Goal: Task Accomplishment & Management: Manage account settings

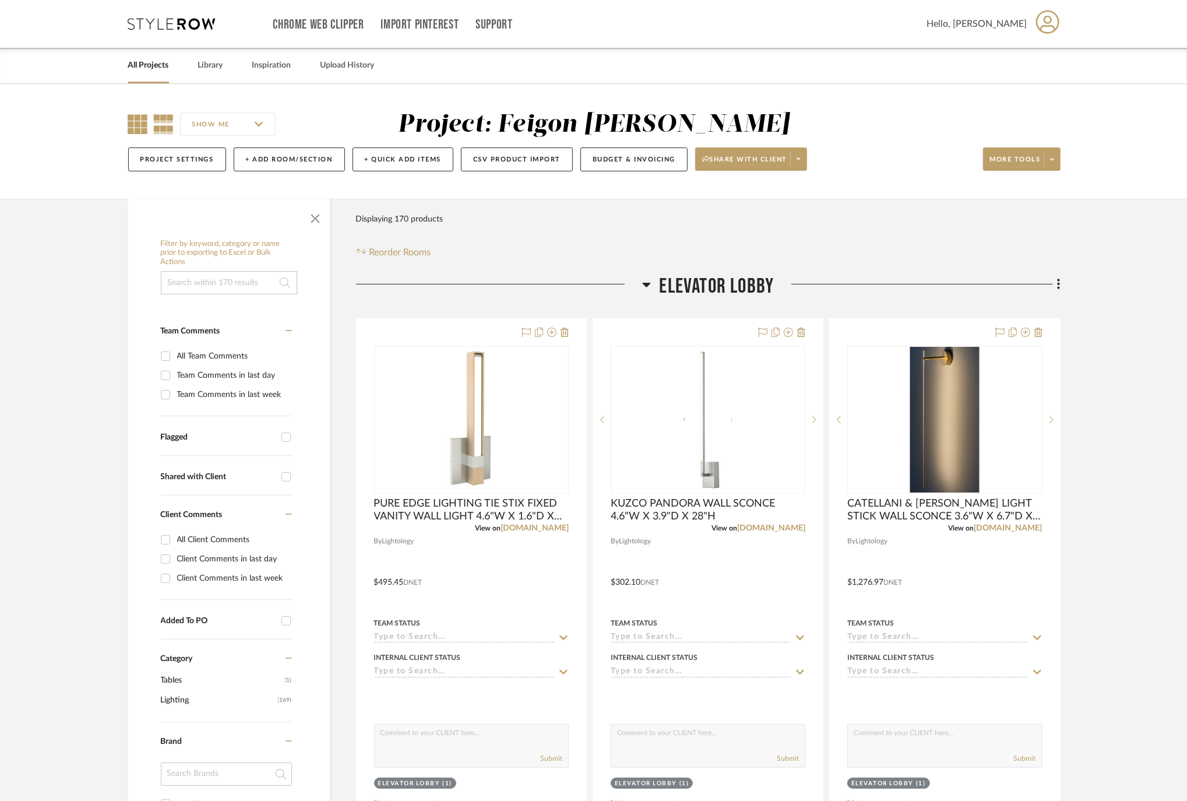
click at [141, 127] on icon at bounding box center [138, 124] width 20 height 20
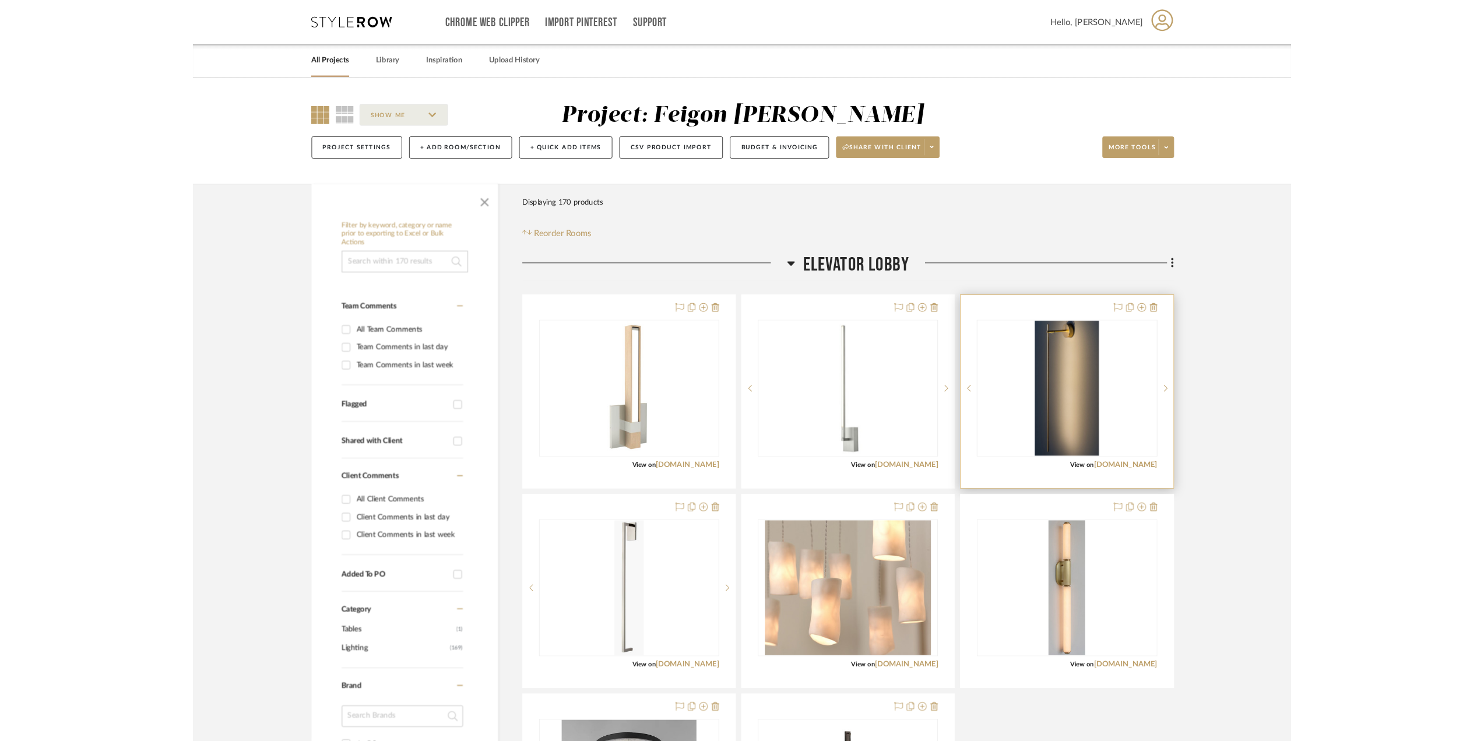
scroll to position [233, 0]
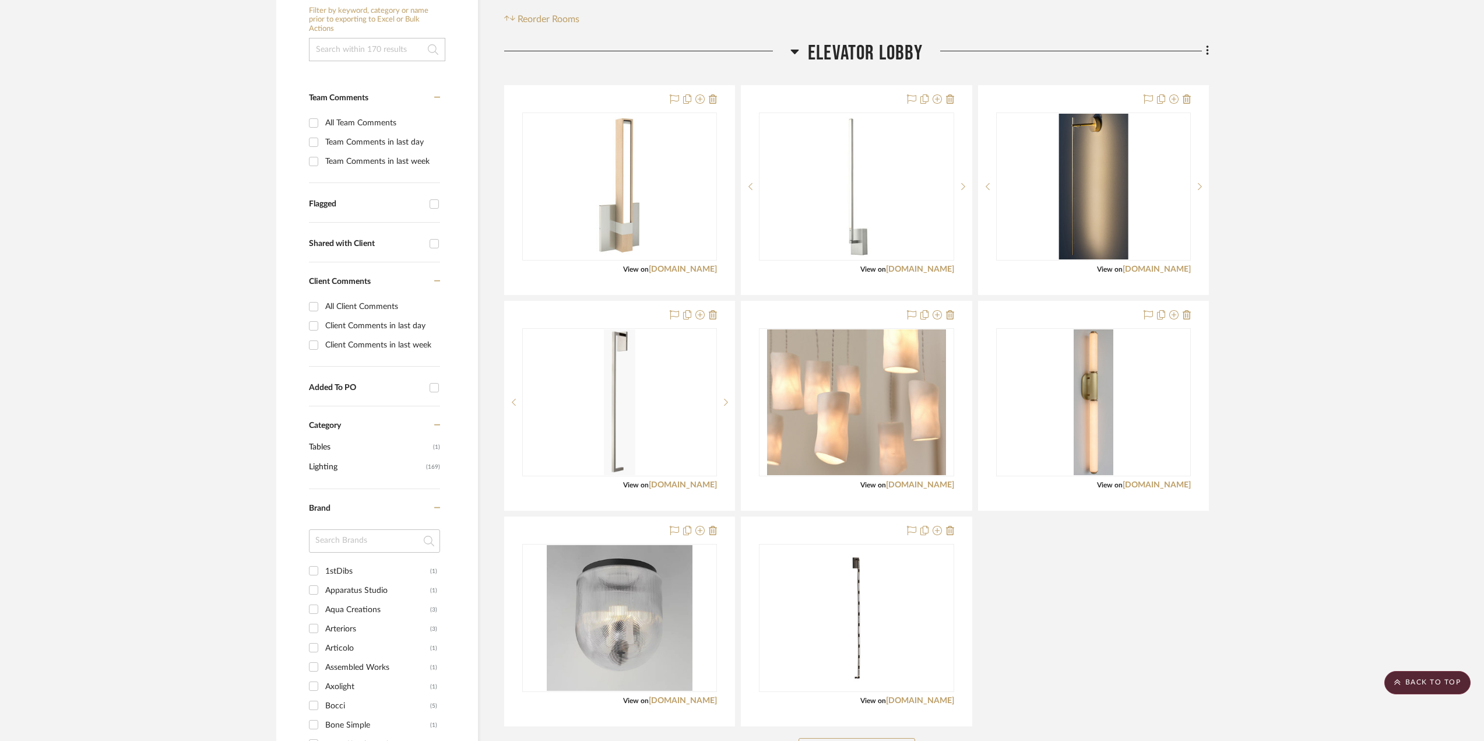
click at [794, 54] on icon at bounding box center [794, 51] width 9 height 14
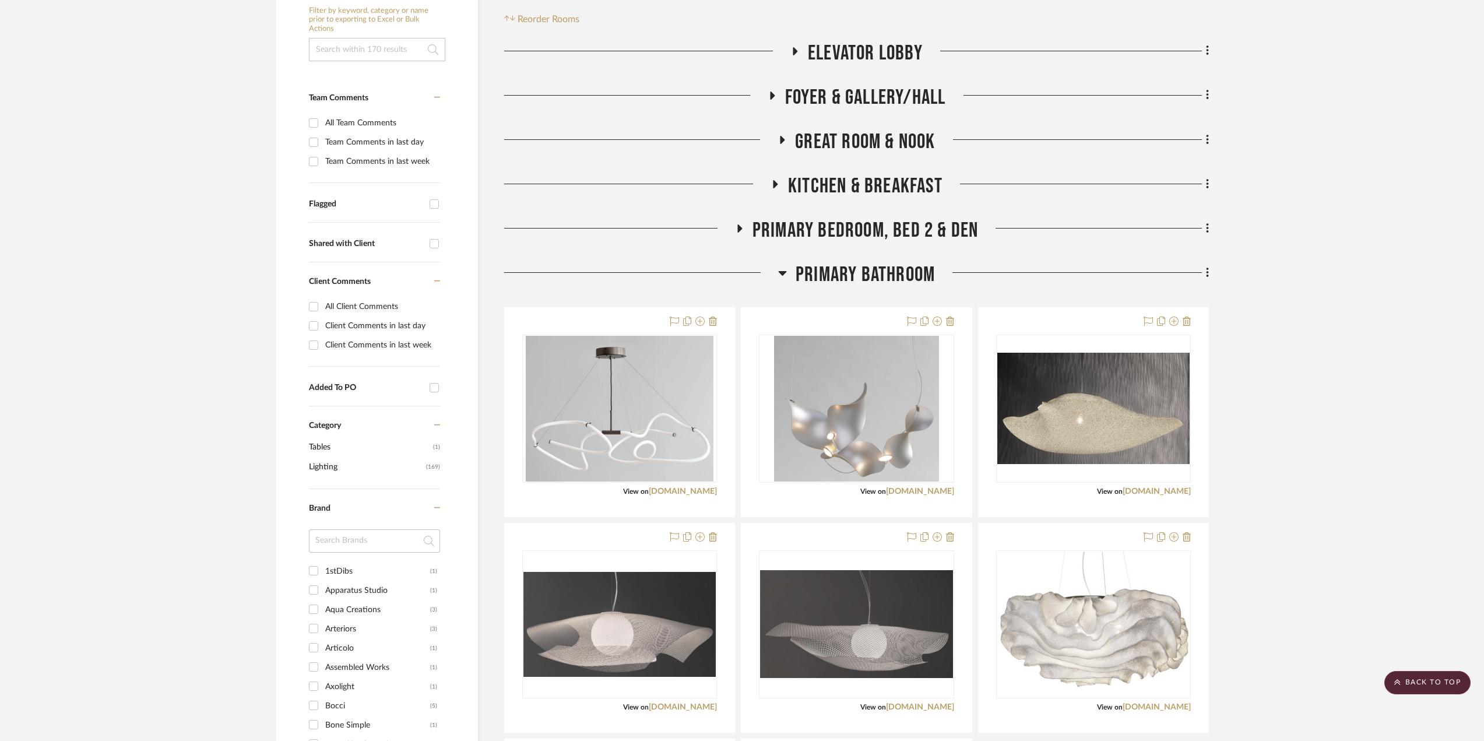
click at [780, 273] on icon at bounding box center [782, 273] width 8 height 5
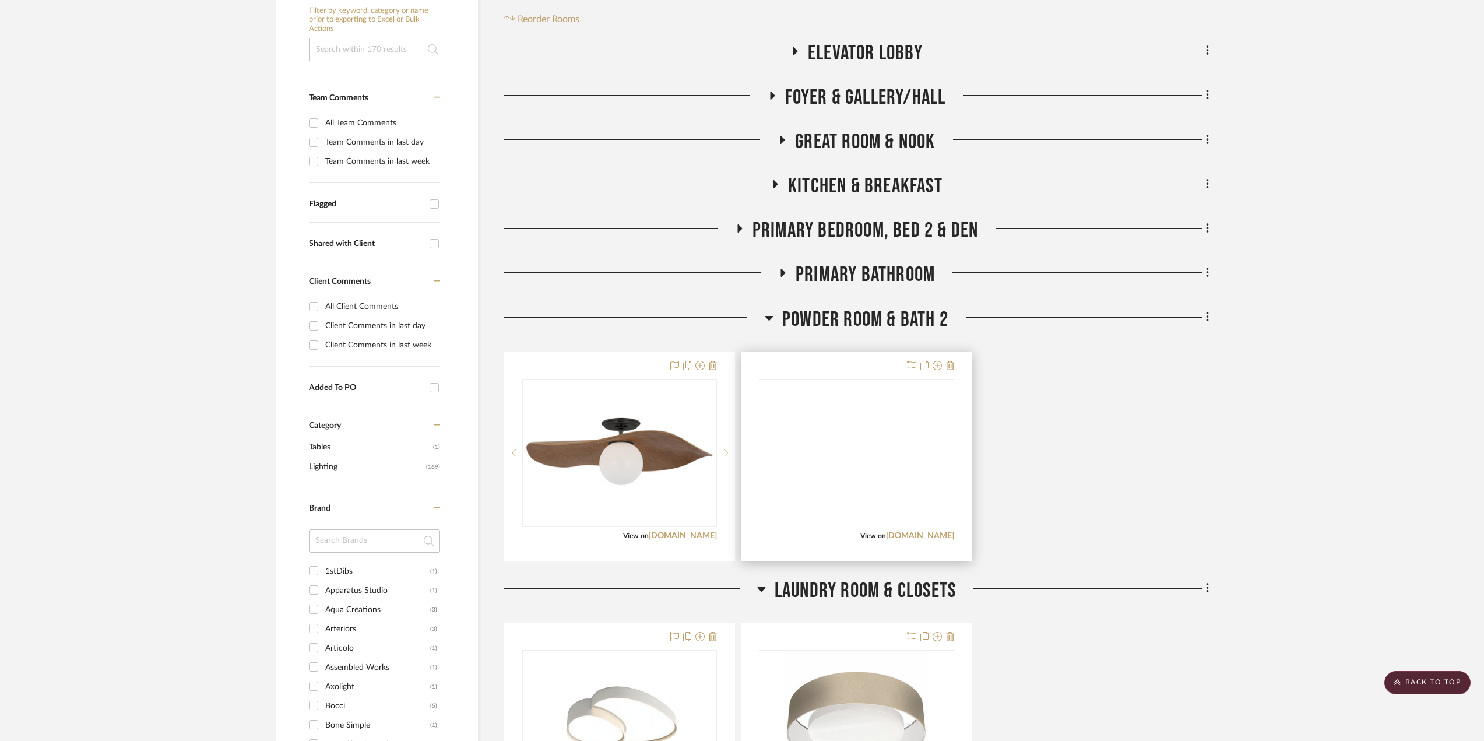
scroll to position [408, 0]
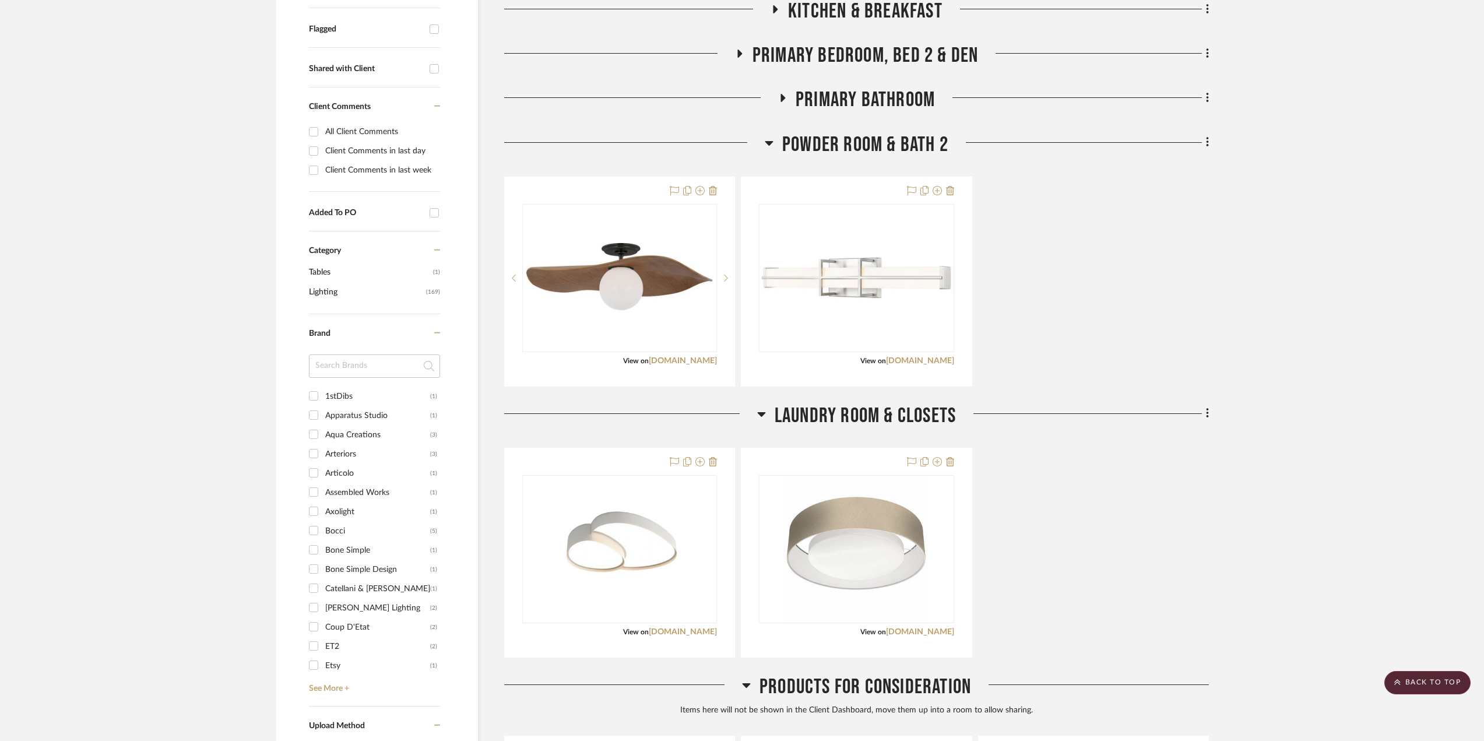
click at [770, 145] on icon at bounding box center [769, 143] width 9 height 14
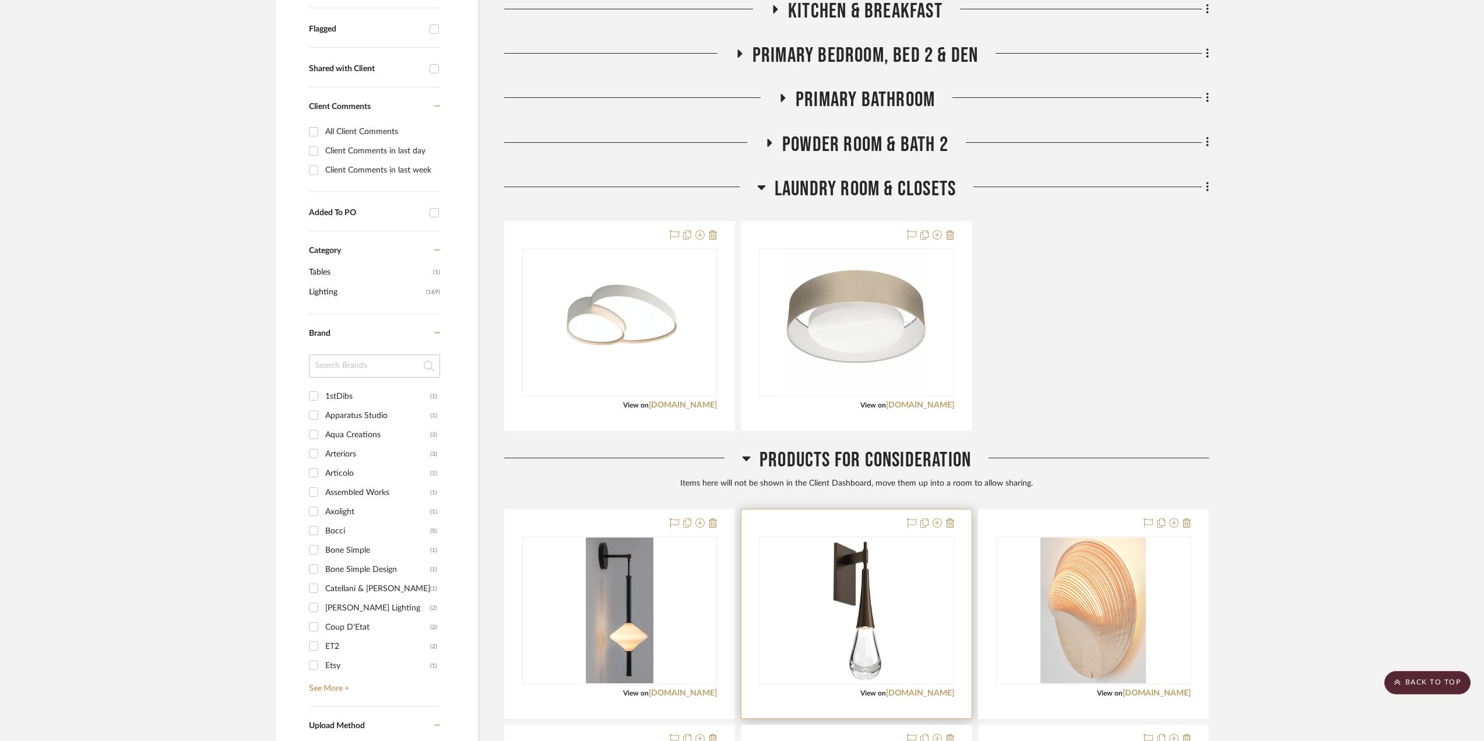
scroll to position [583, 0]
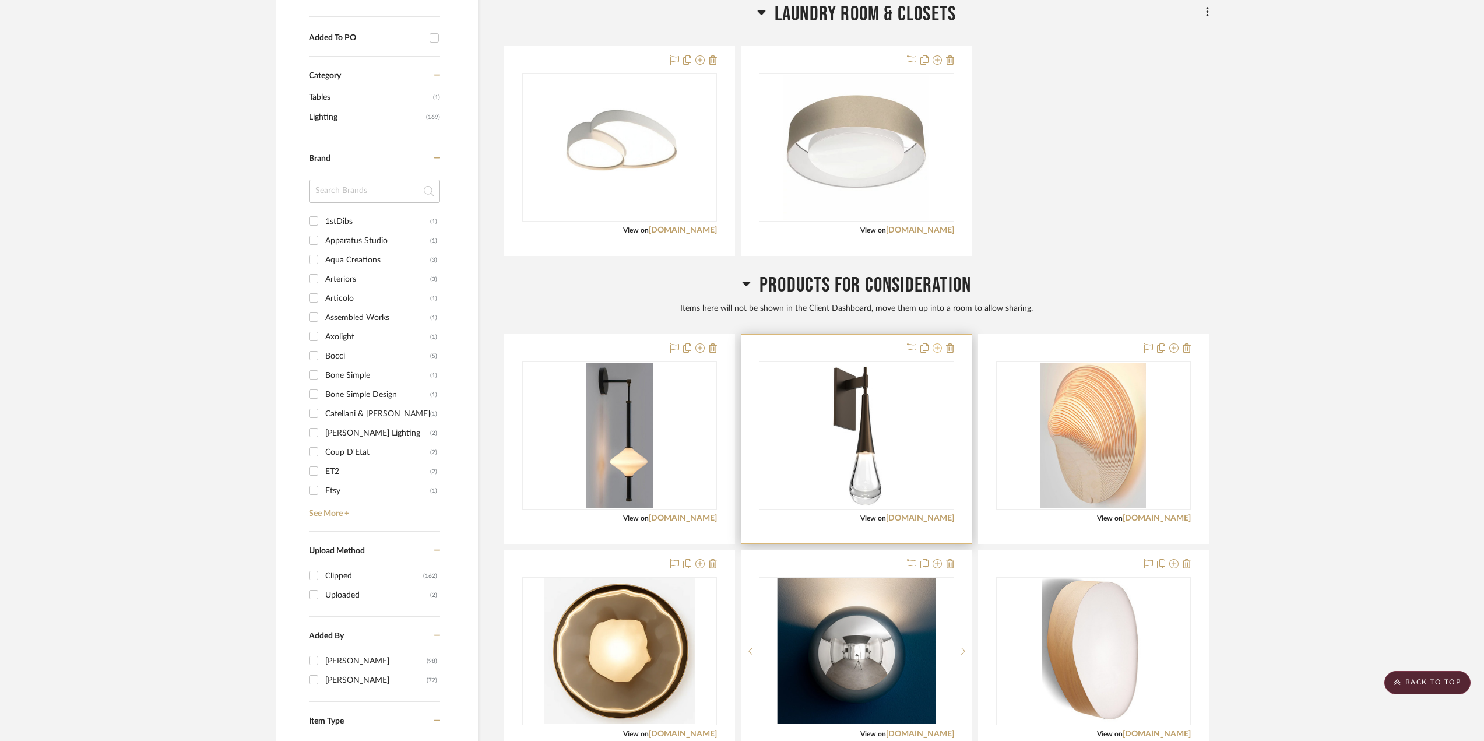
click at [939, 346] on icon at bounding box center [936, 347] width 9 height 9
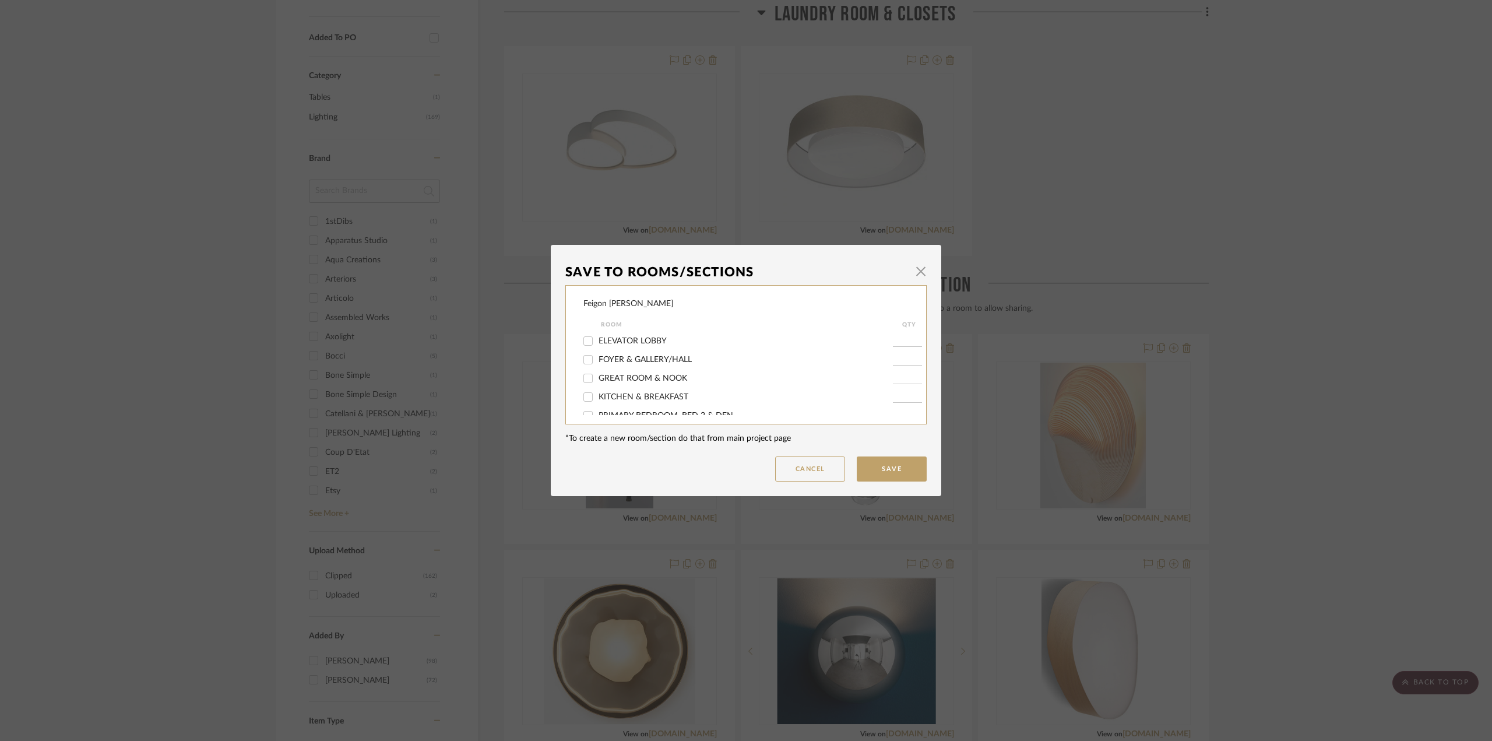
click at [650, 339] on span "ELEVATOR LOBBY" at bounding box center [632, 341] width 68 height 8
click at [597, 339] on input "ELEVATOR LOBBY" at bounding box center [588, 341] width 19 height 19
checkbox input "true"
type input "1"
click at [908, 473] on button "Save" at bounding box center [892, 468] width 70 height 25
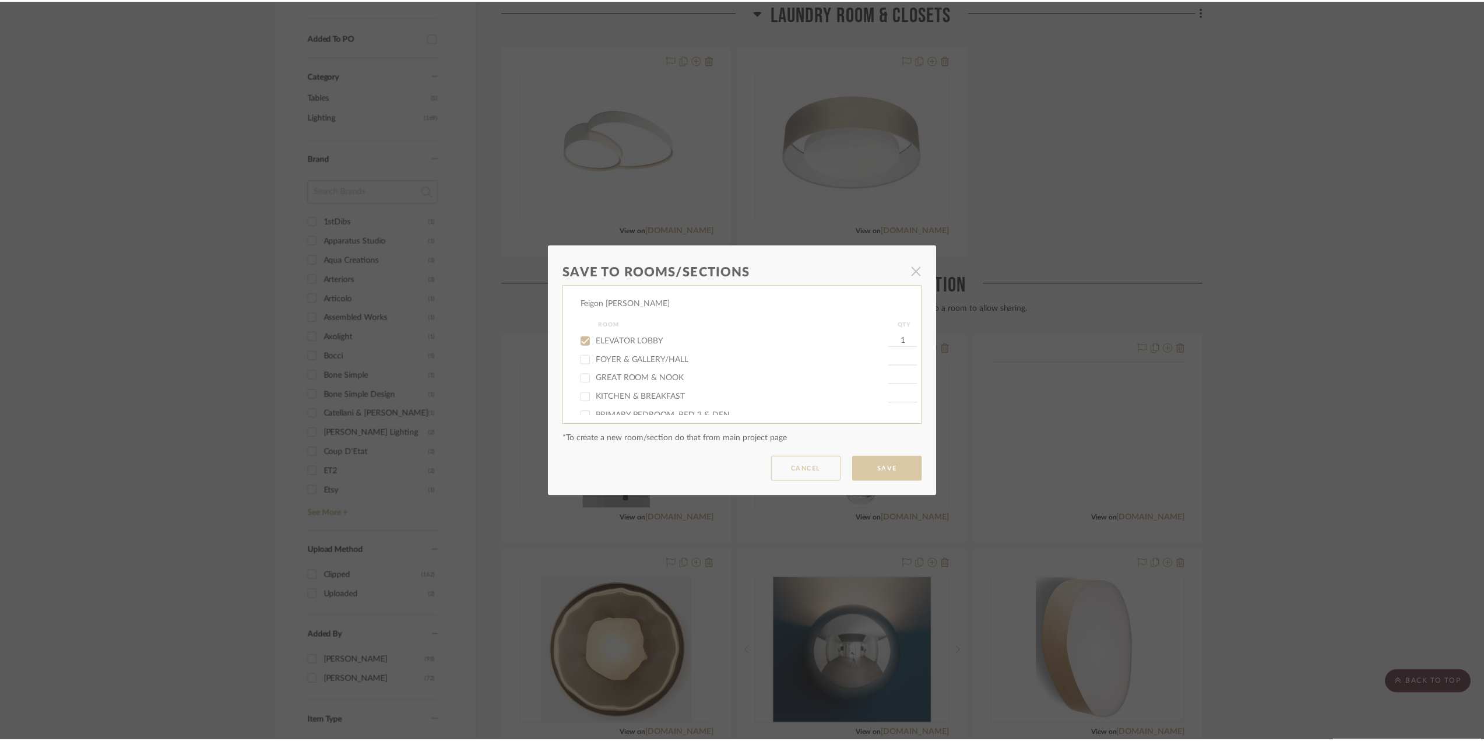
scroll to position [583, 0]
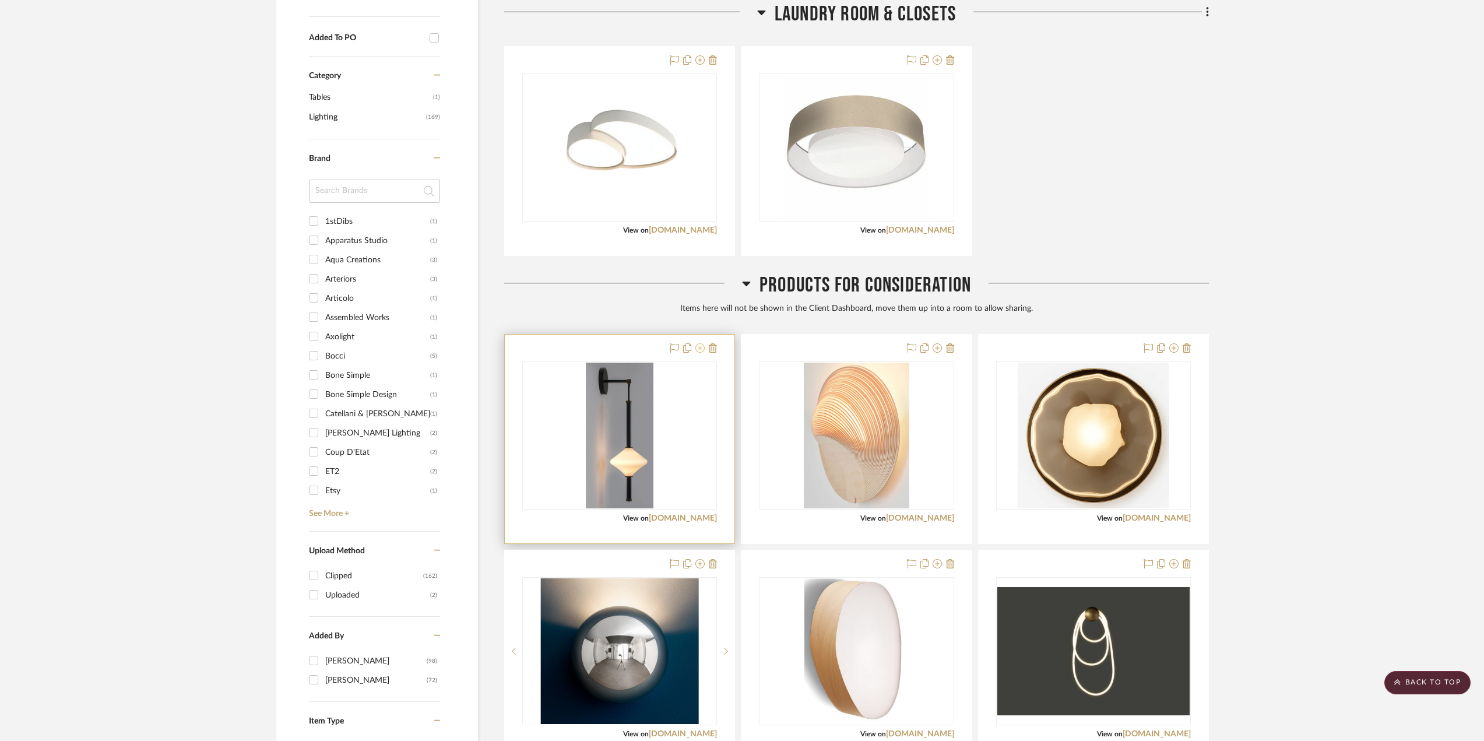
click at [700, 350] on icon at bounding box center [699, 347] width 9 height 9
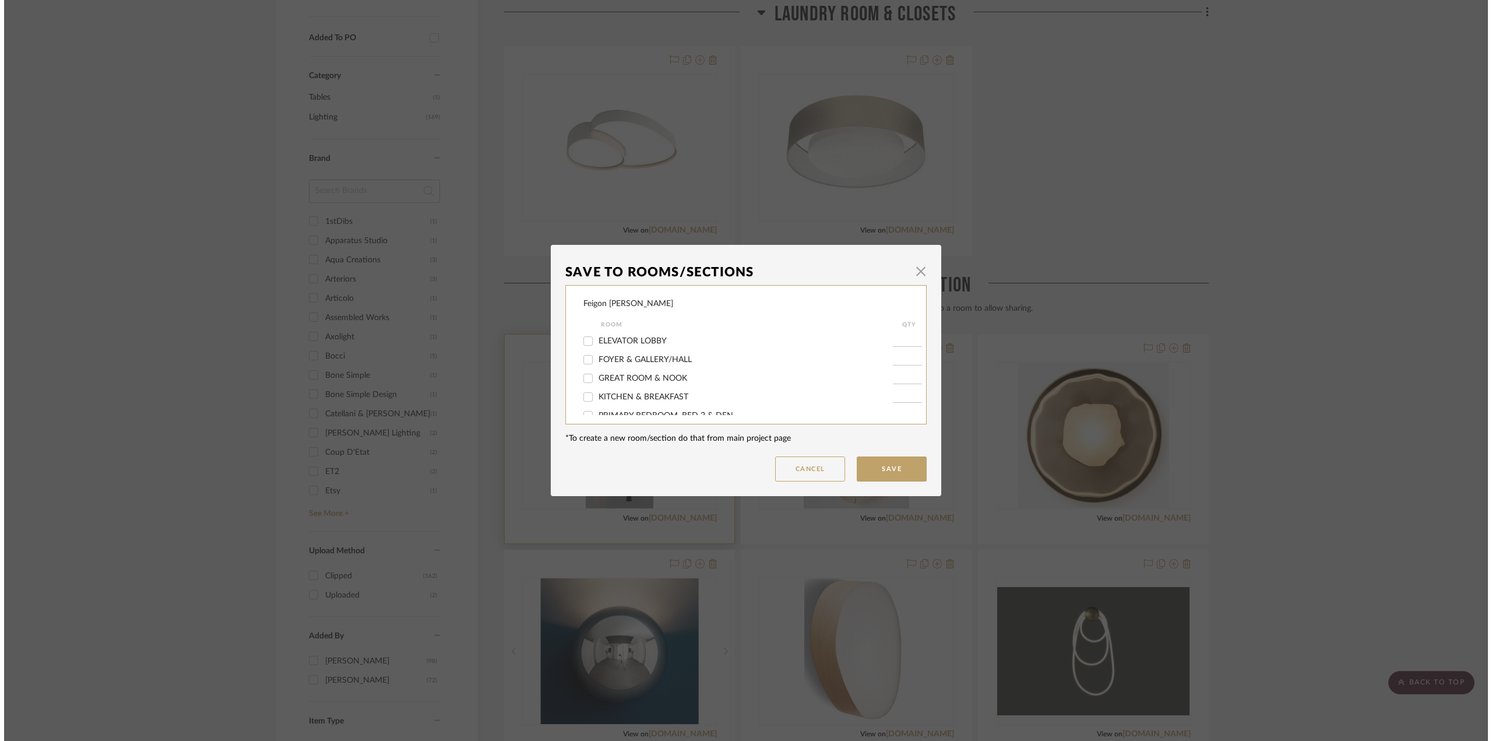
scroll to position [0, 0]
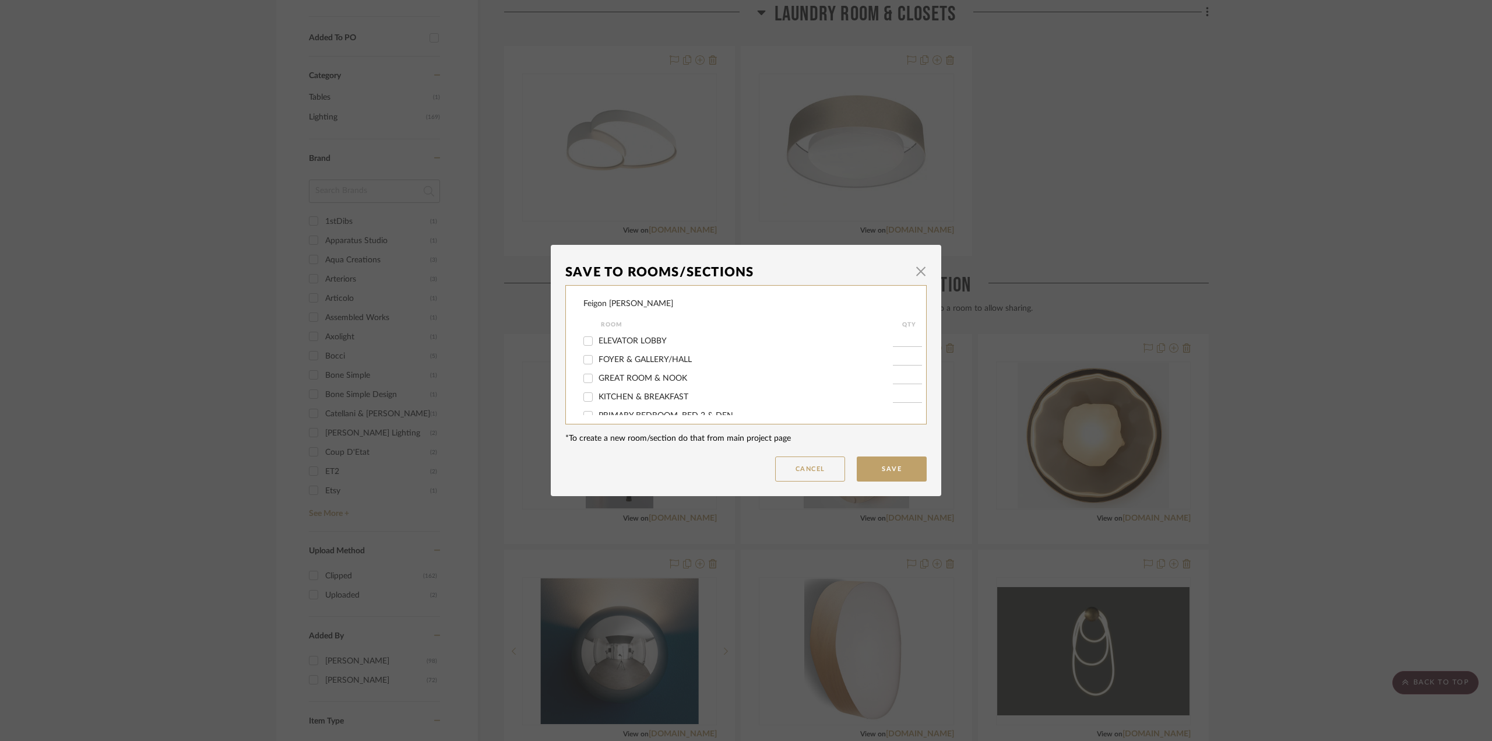
click at [605, 338] on span "ELEVATOR LOBBY" at bounding box center [632, 341] width 68 height 8
click at [597, 338] on input "ELEVATOR LOBBY" at bounding box center [588, 341] width 19 height 19
checkbox input "true"
type input "1"
click at [887, 467] on button "Save" at bounding box center [892, 468] width 70 height 25
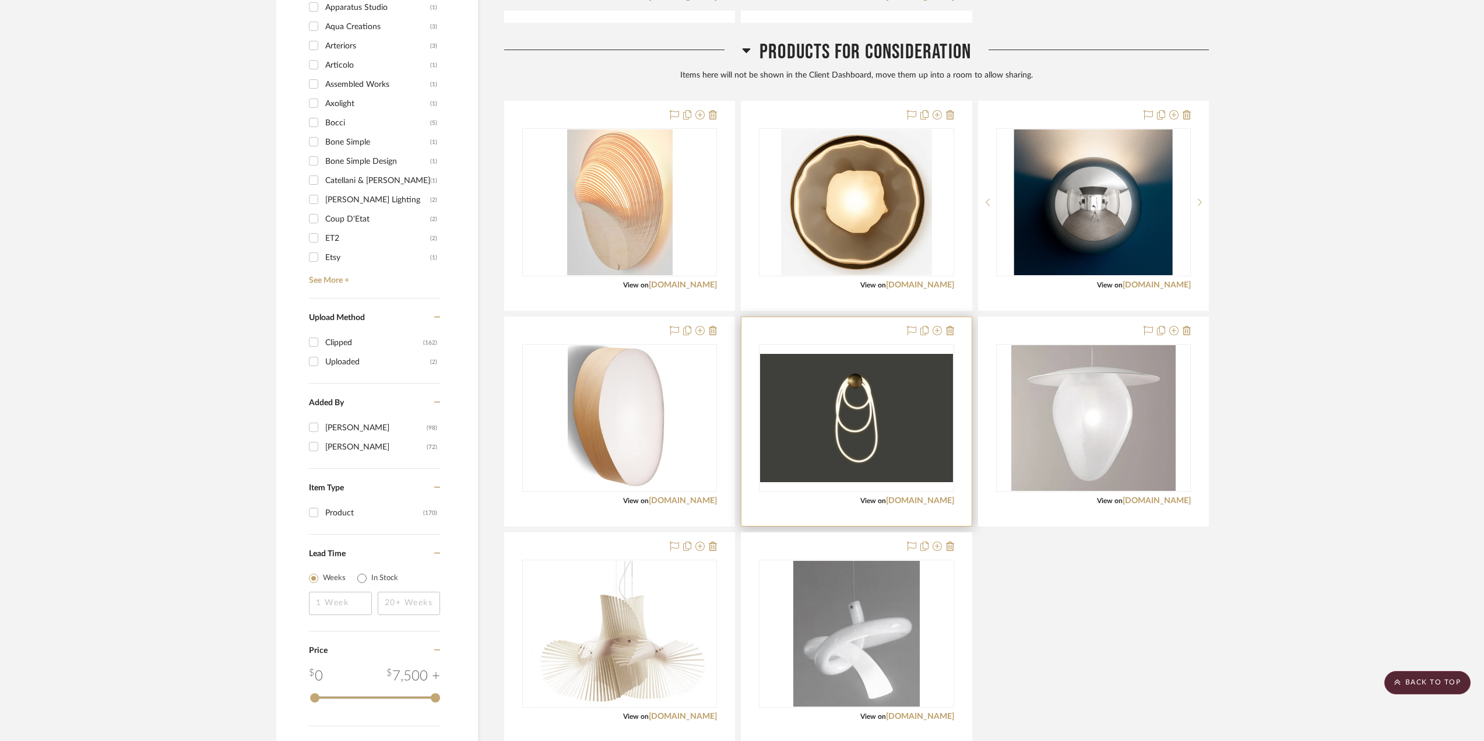
scroll to position [940, 0]
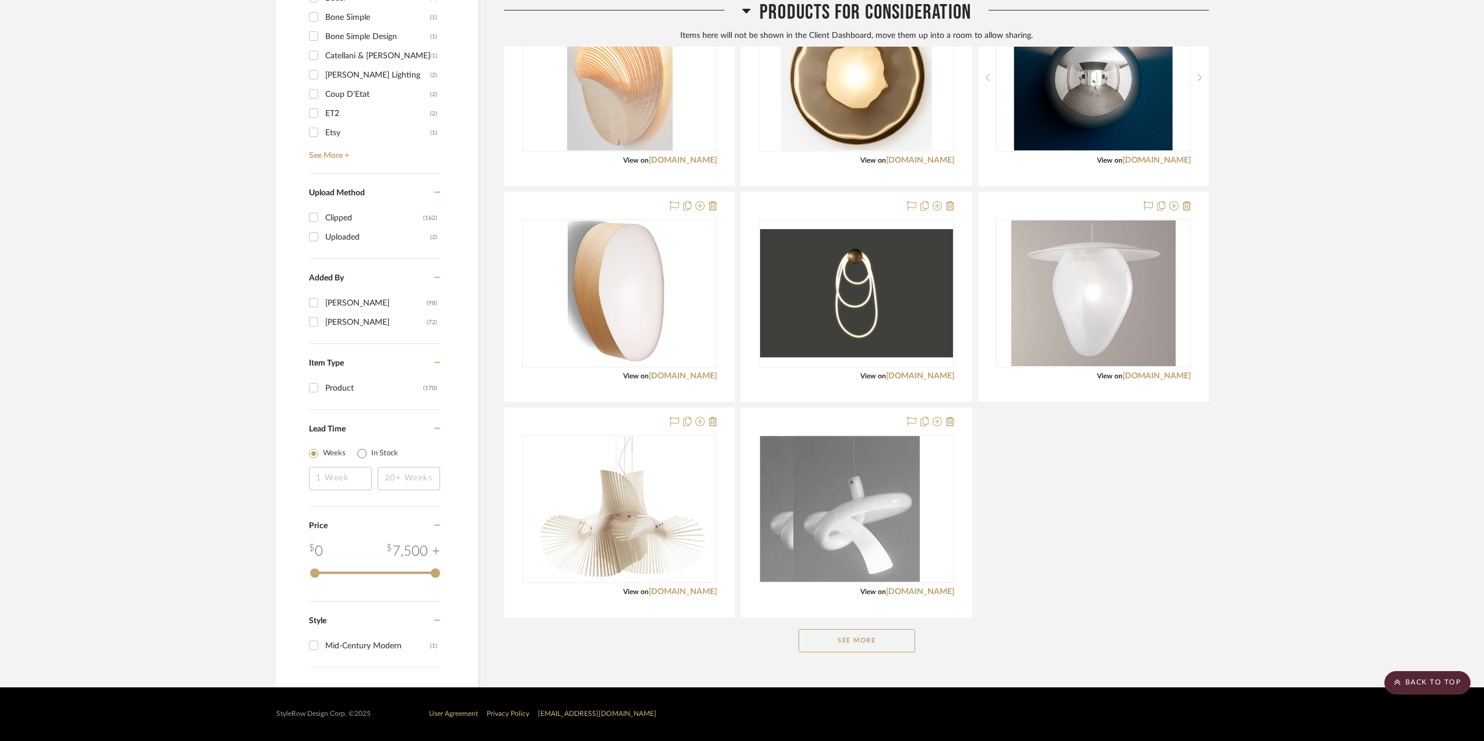
click at [847, 643] on button "See More" at bounding box center [856, 640] width 117 height 23
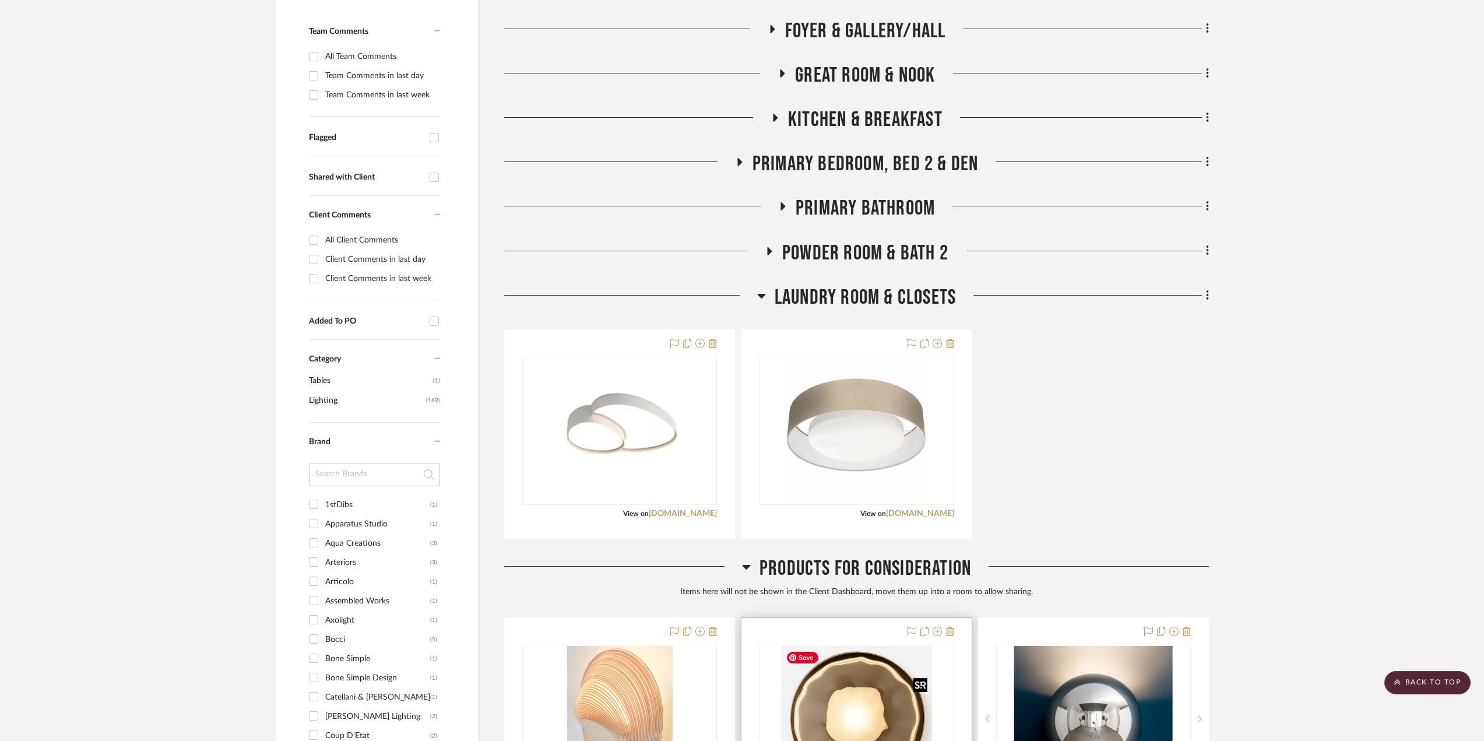
scroll to position [0, 0]
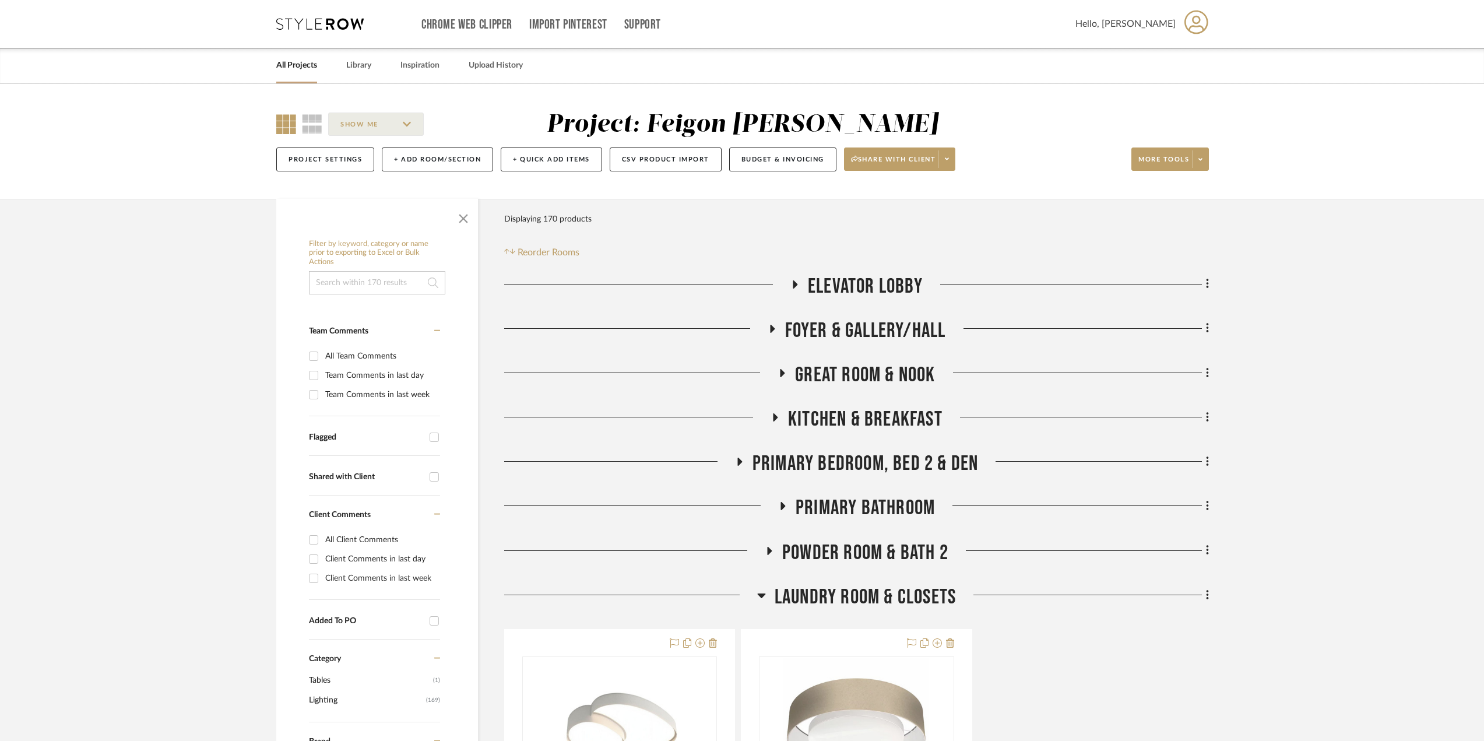
click at [757, 590] on icon at bounding box center [761, 595] width 9 height 14
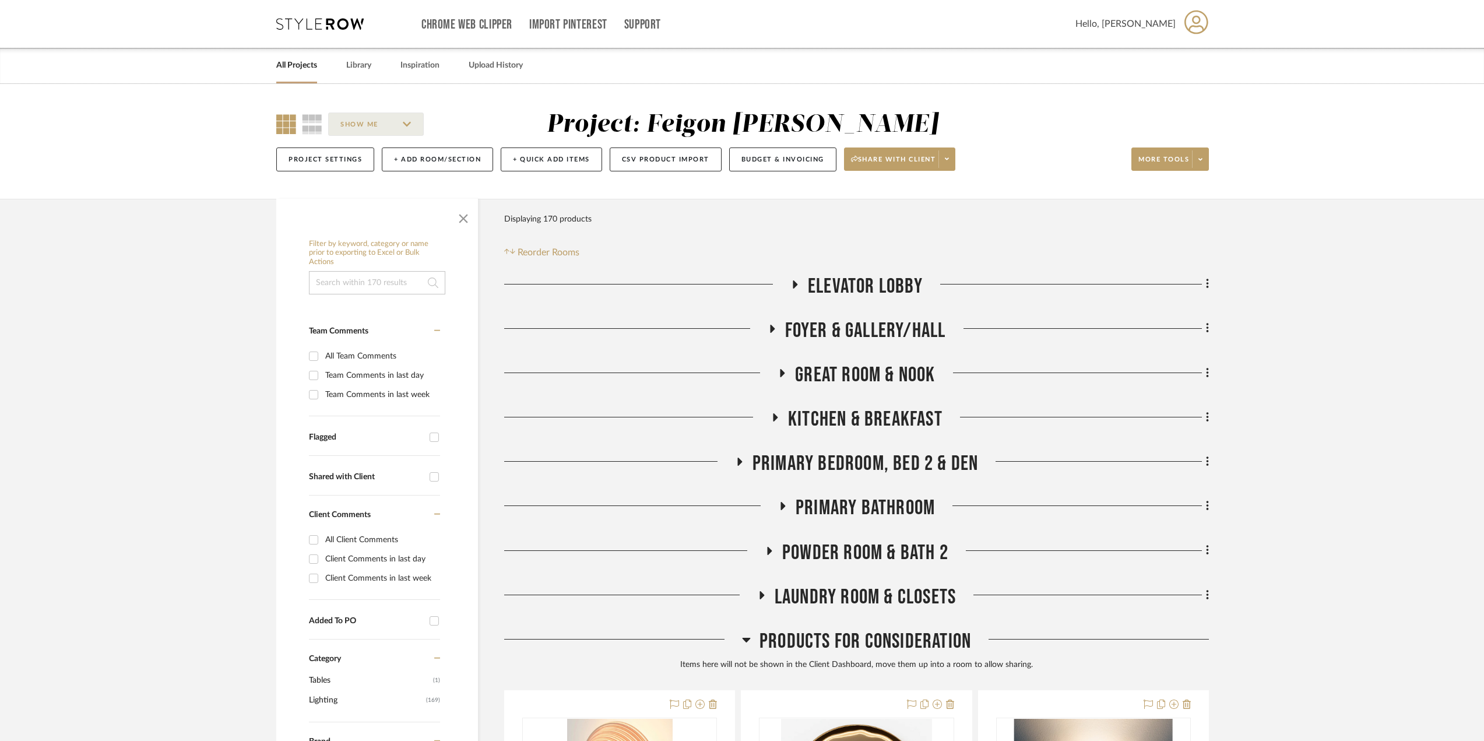
click at [770, 326] on icon at bounding box center [772, 329] width 5 height 8
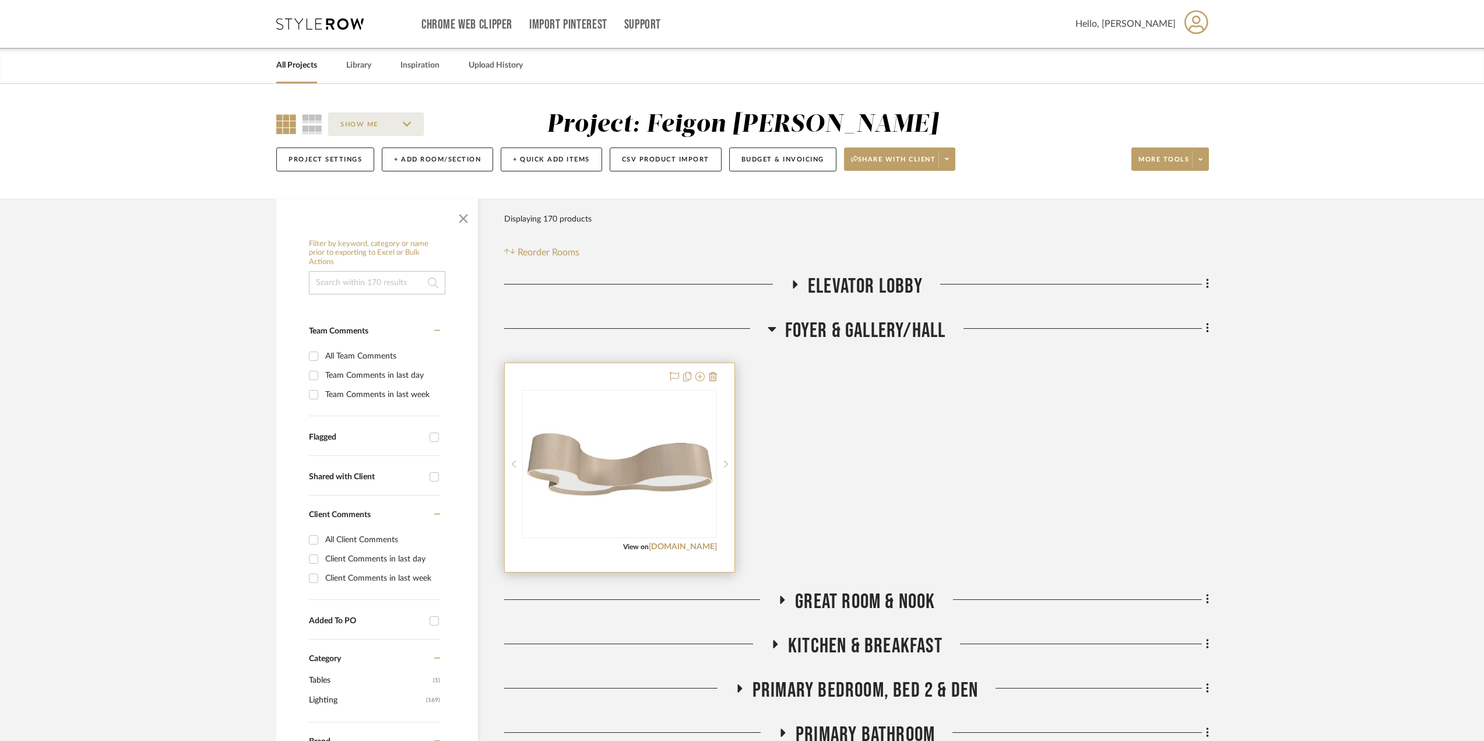
click at [702, 551] on div "View on [DOMAIN_NAME]" at bounding box center [619, 546] width 195 height 10
click at [702, 547] on link "[DOMAIN_NAME]" at bounding box center [683, 546] width 68 height 8
click at [768, 327] on icon at bounding box center [771, 329] width 8 height 5
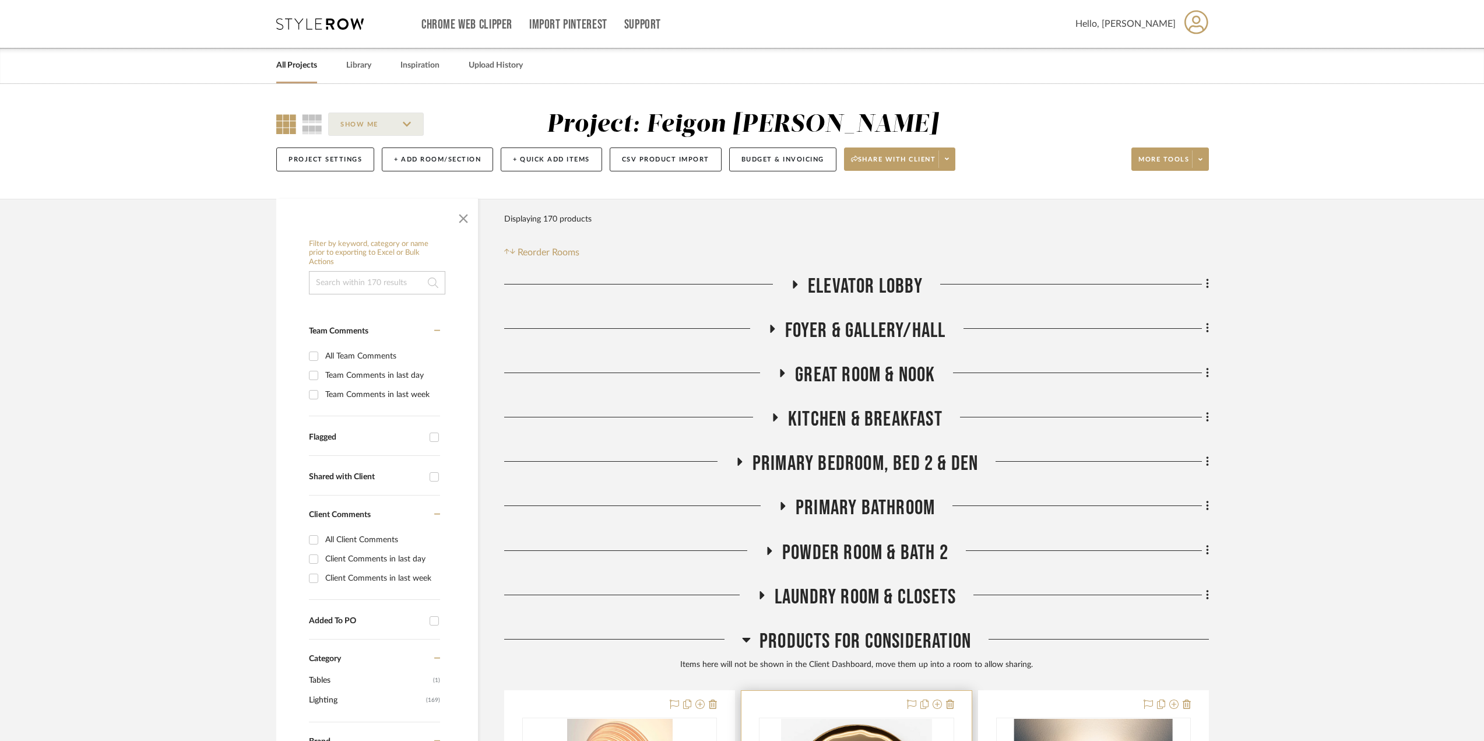
scroll to position [350, 0]
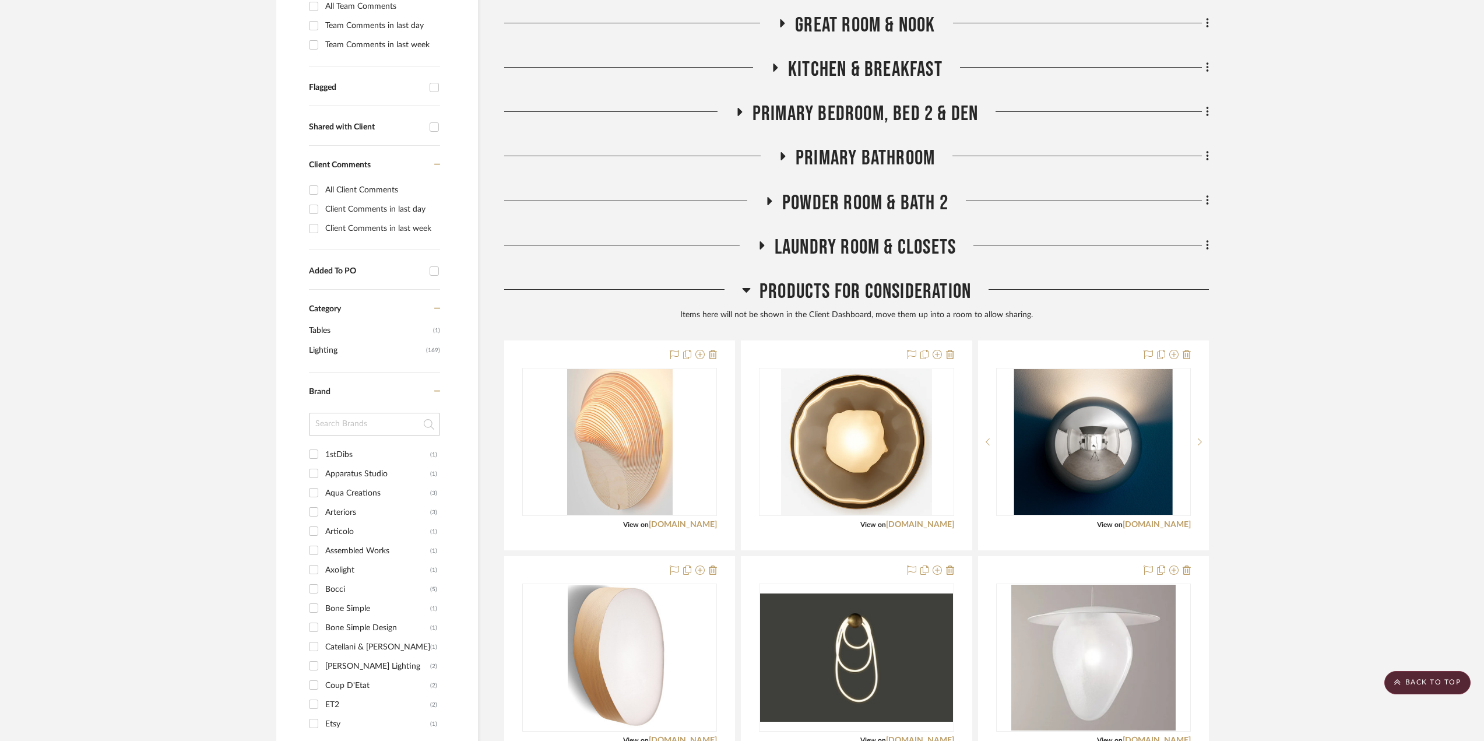
click at [783, 156] on icon at bounding box center [782, 156] width 5 height 8
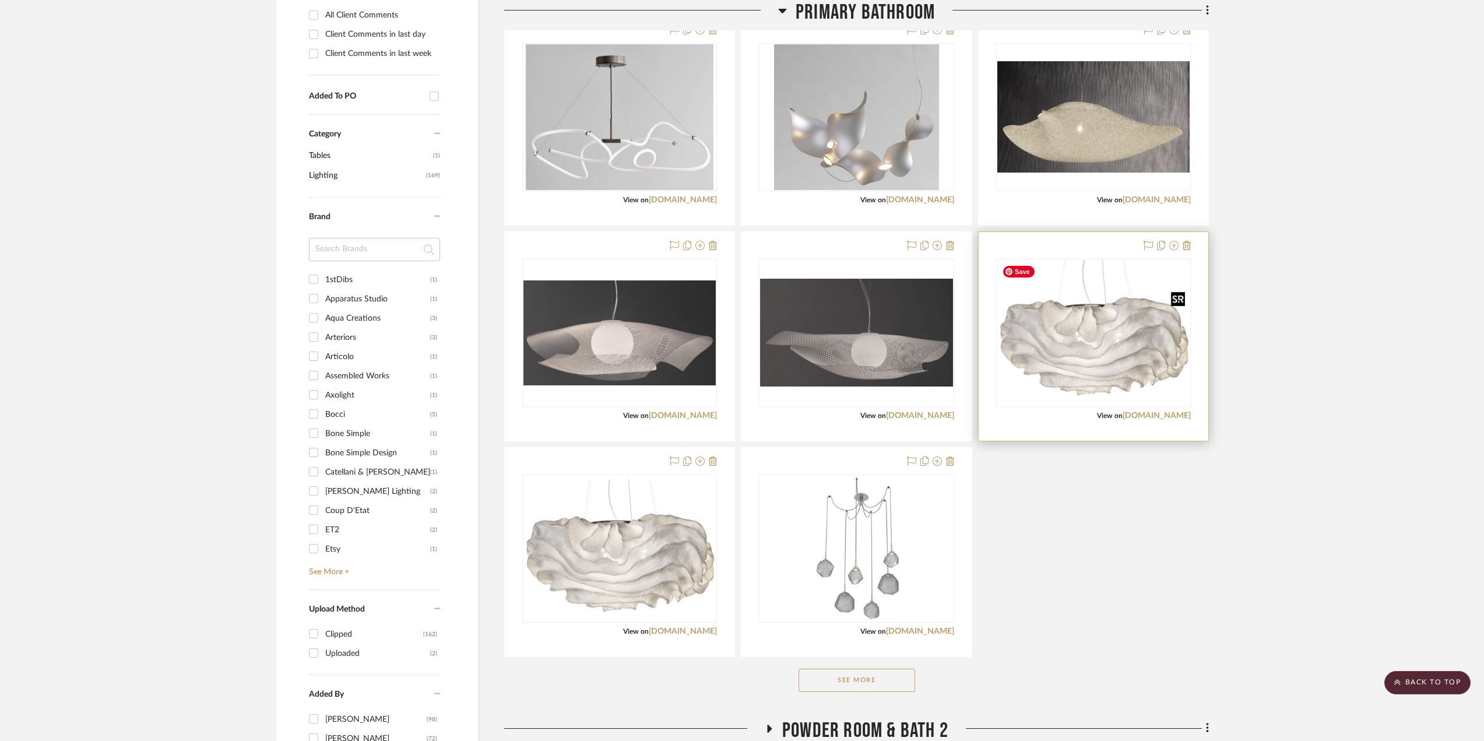
scroll to position [583, 0]
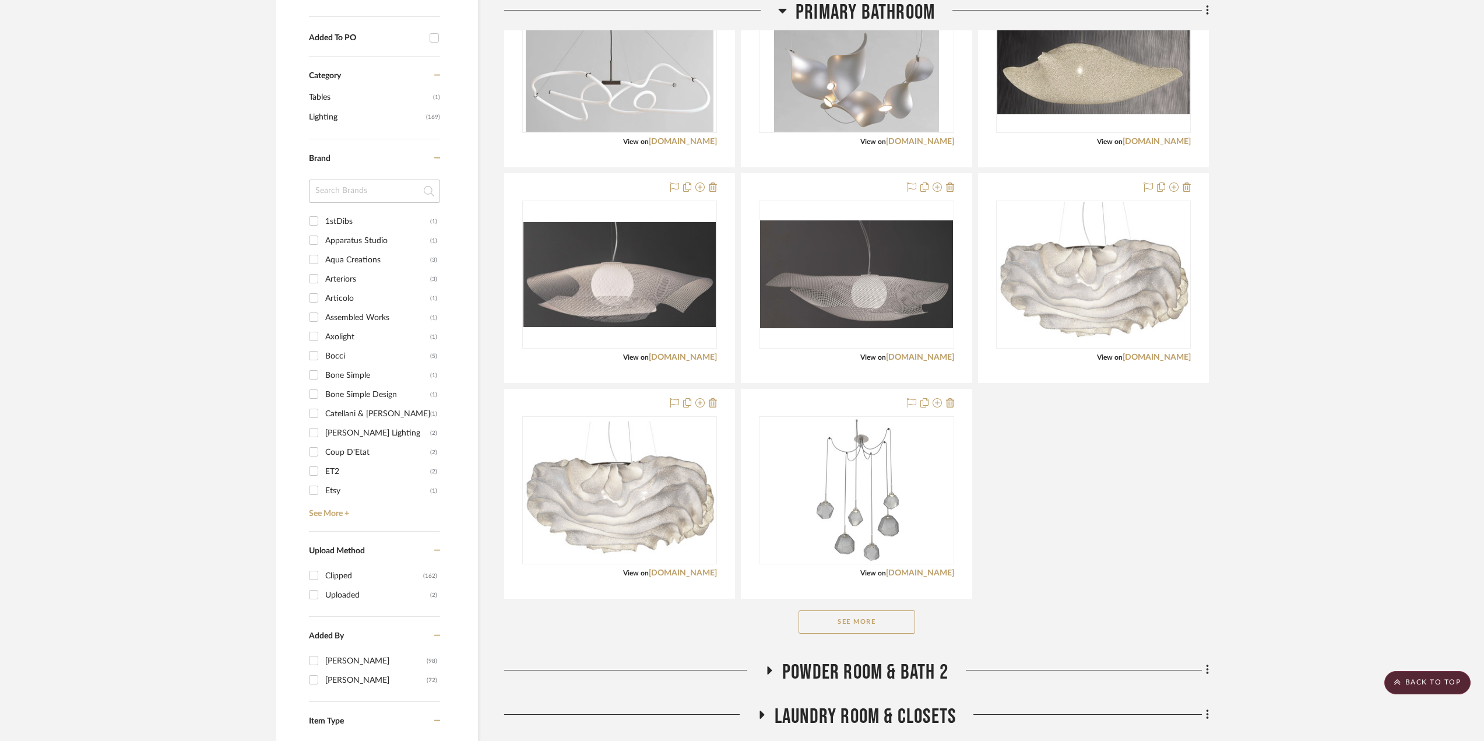
click at [886, 621] on button "See More" at bounding box center [856, 621] width 117 height 23
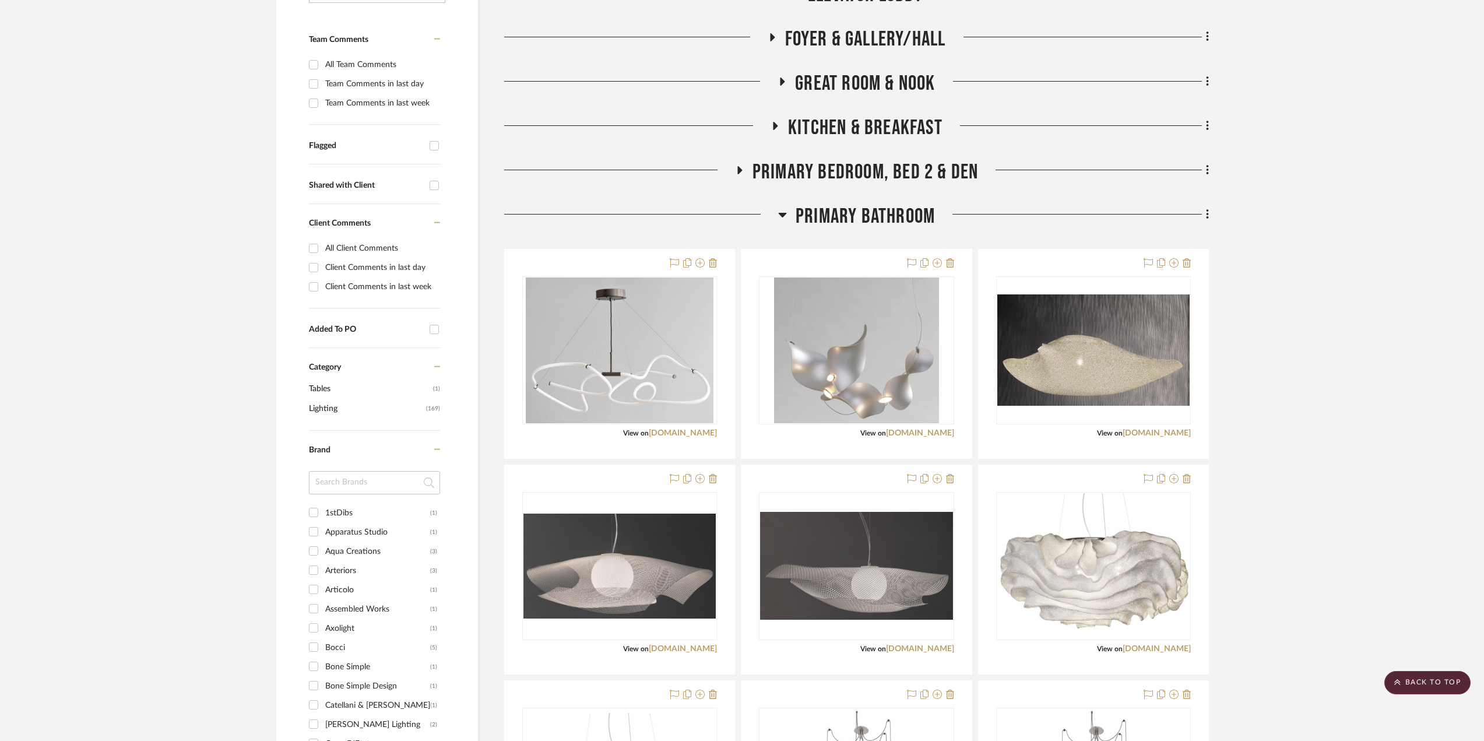
scroll to position [0, 0]
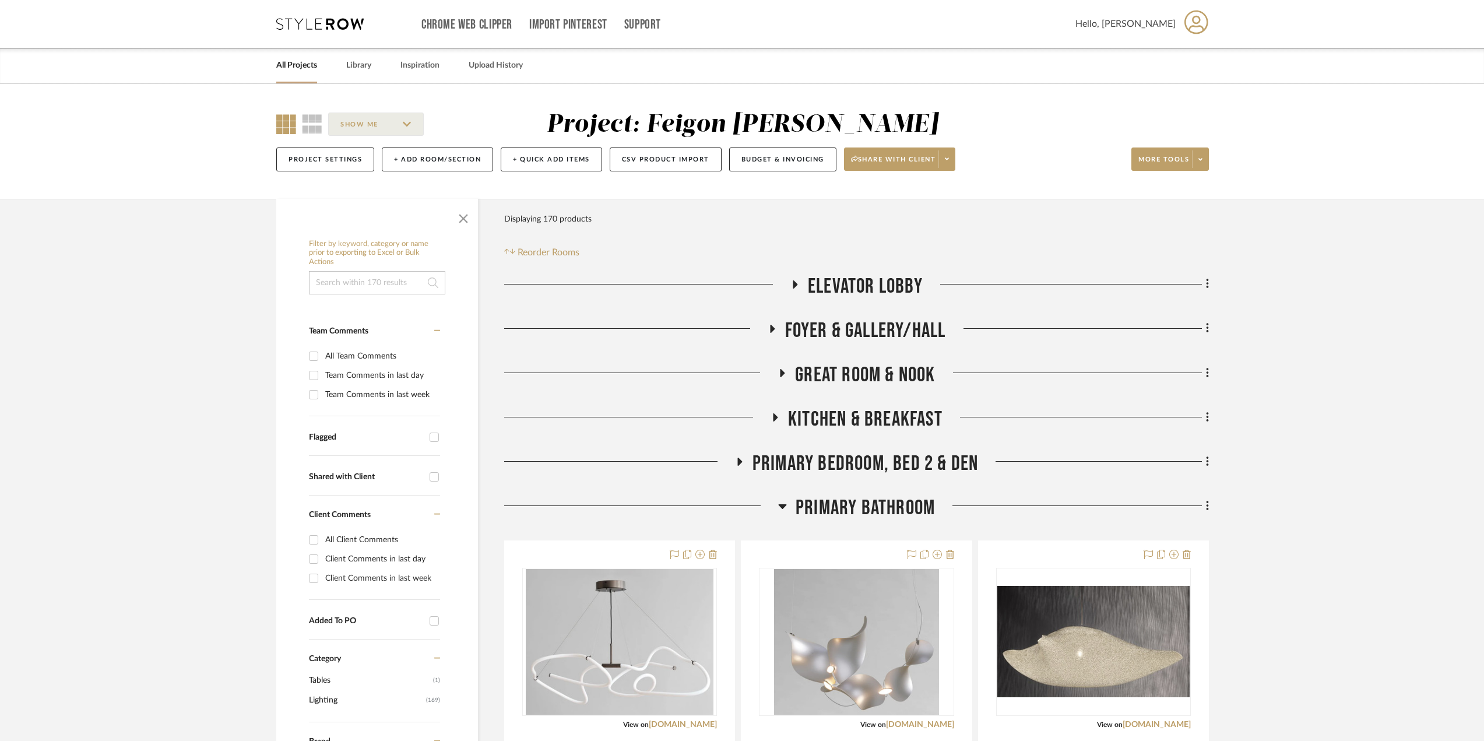
click at [795, 284] on icon at bounding box center [795, 284] width 5 height 8
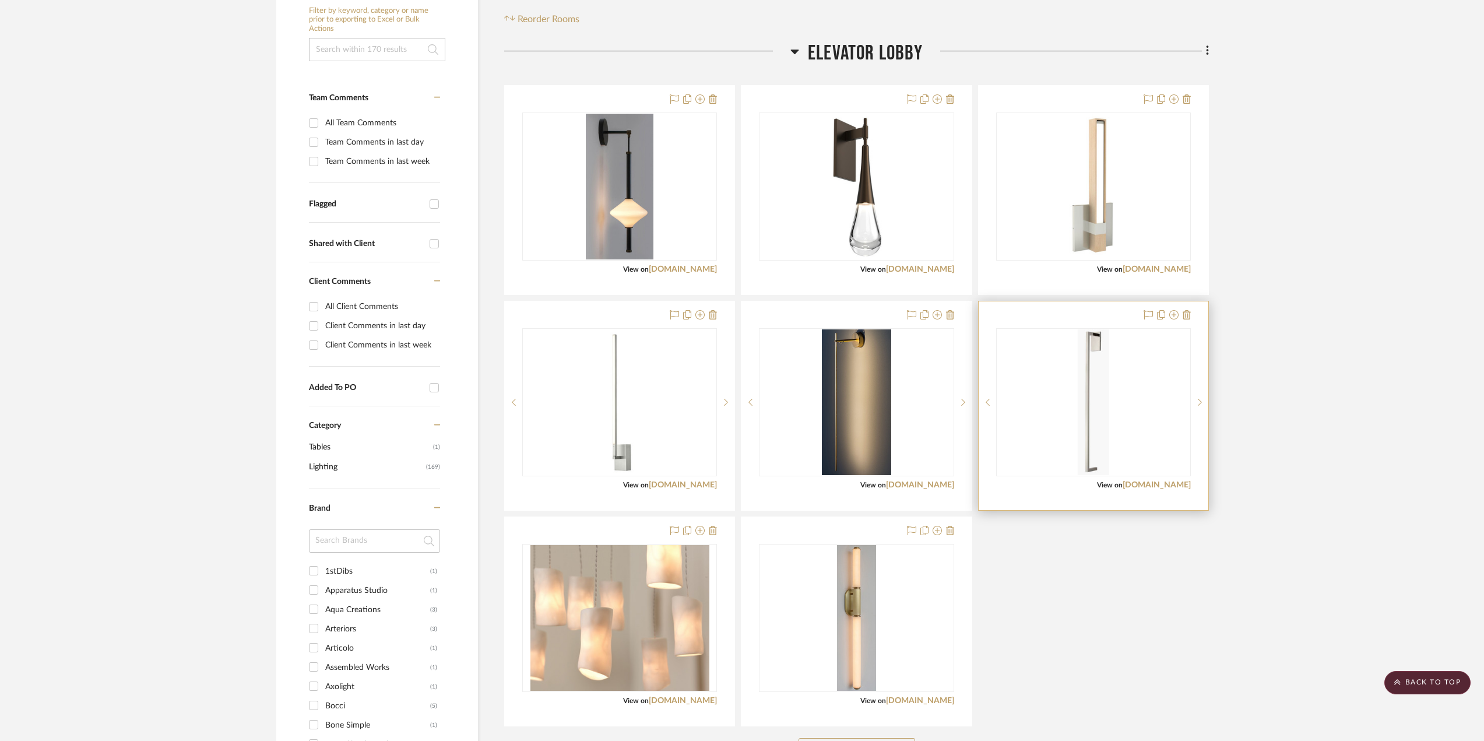
scroll to position [291, 0]
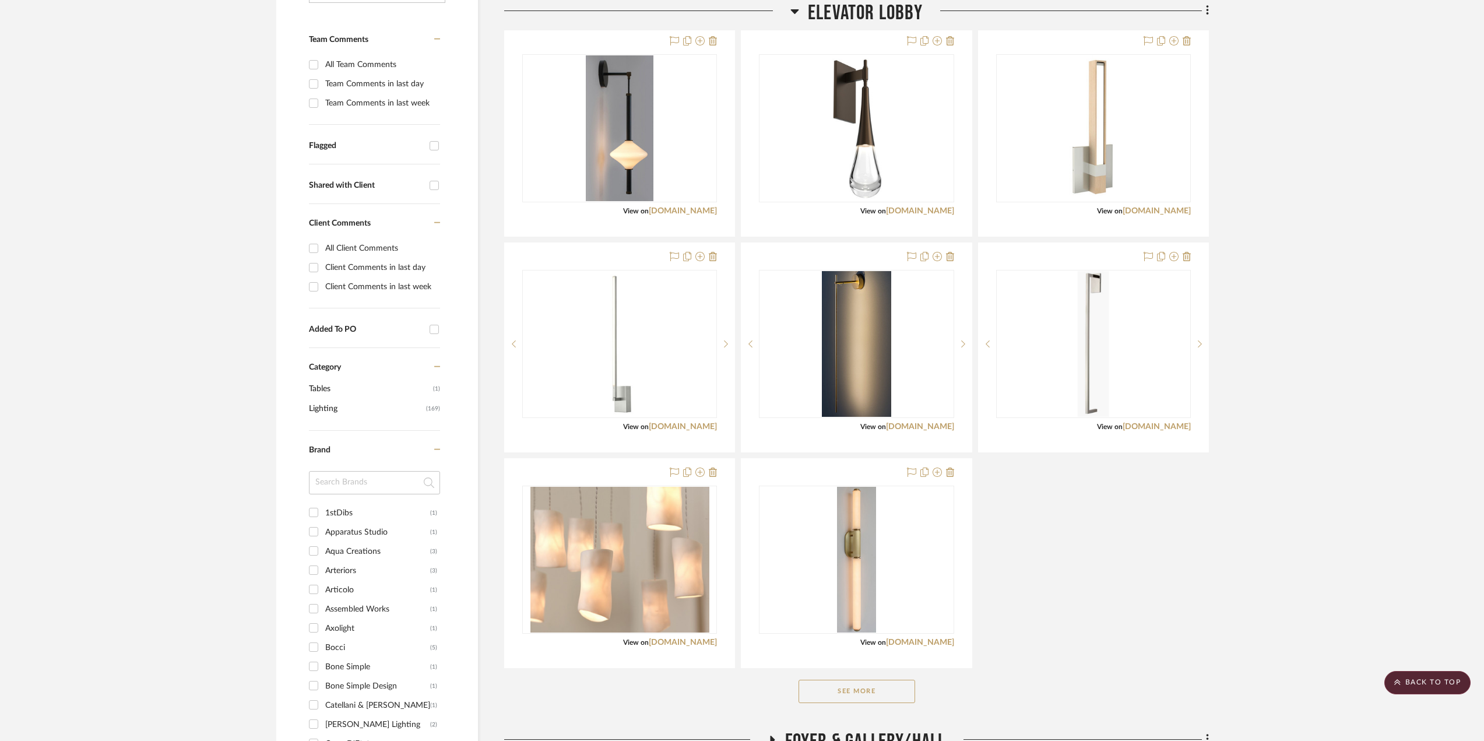
click at [883, 692] on button "See More" at bounding box center [856, 690] width 117 height 23
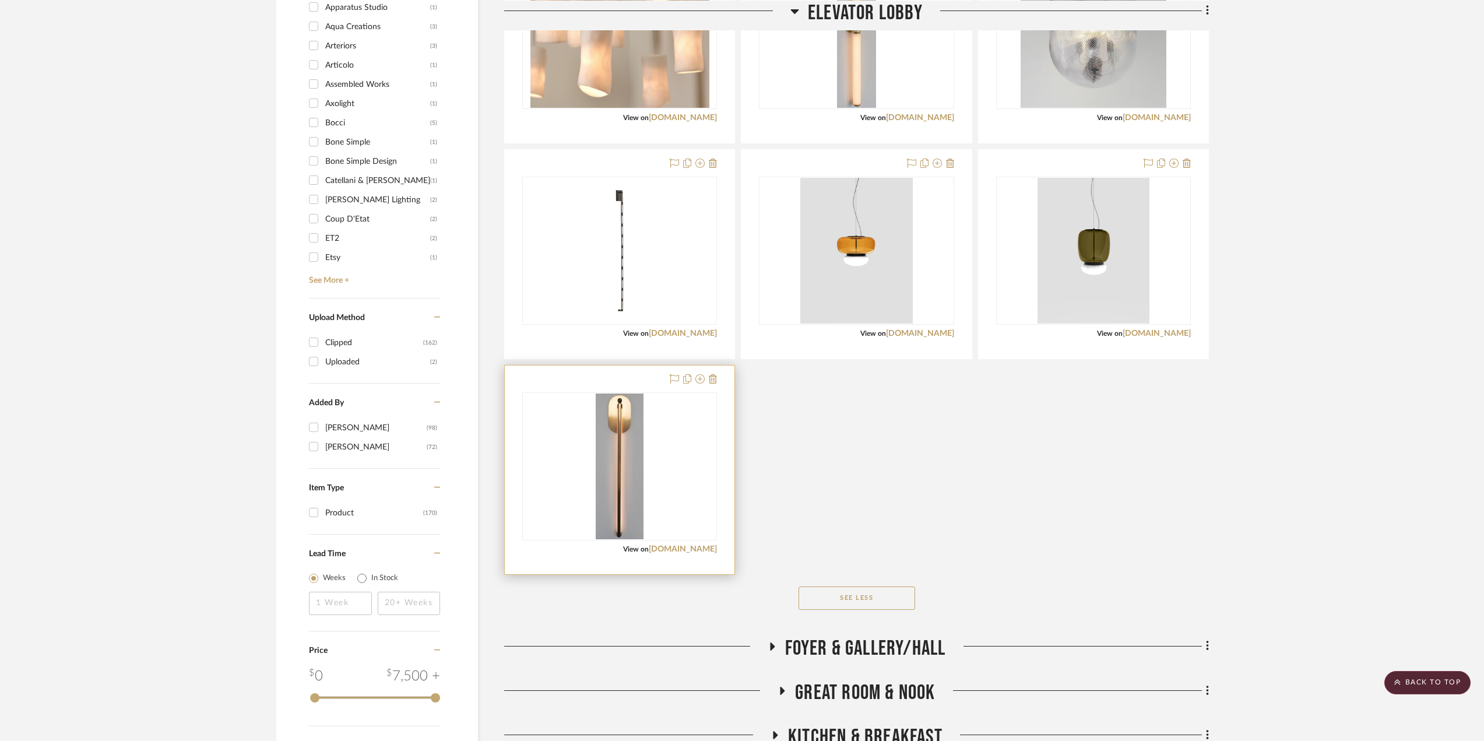
scroll to position [699, 0]
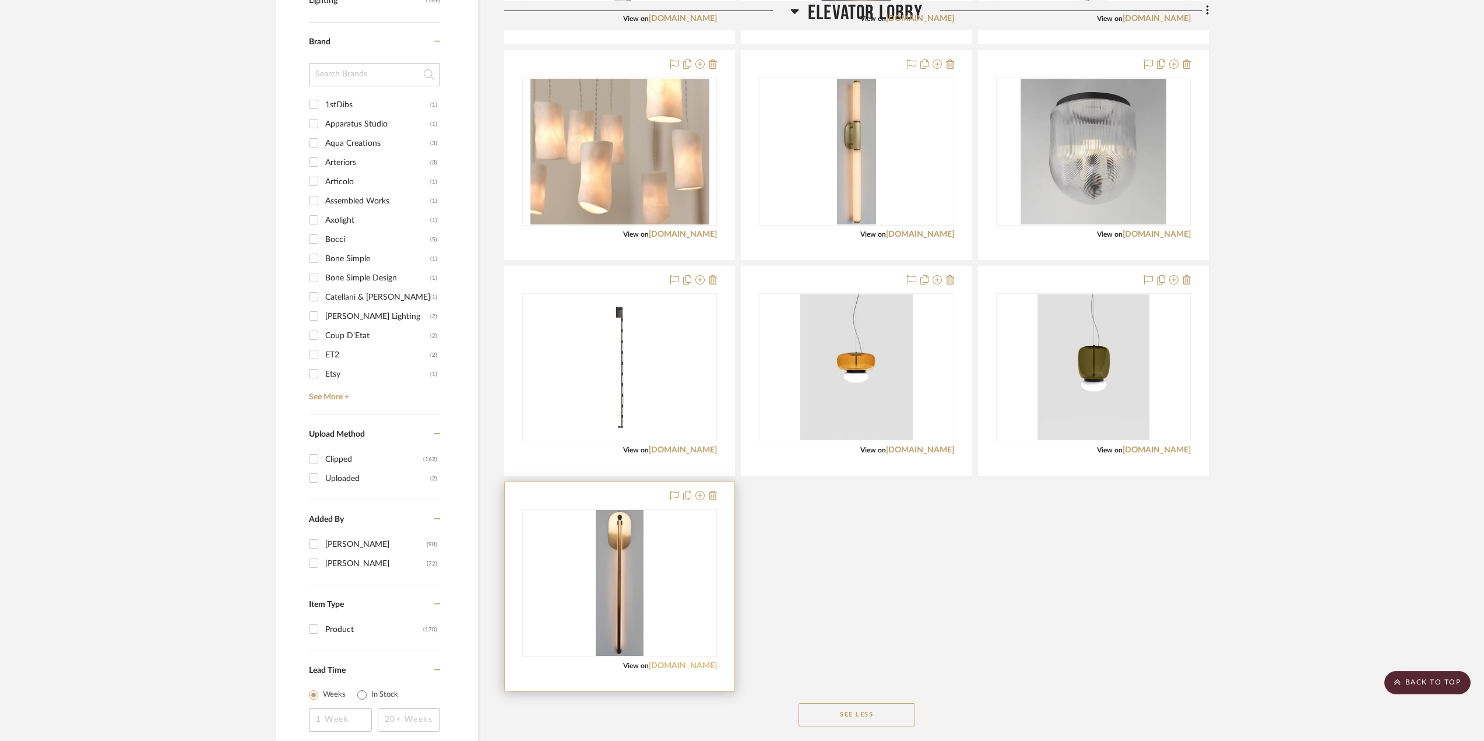
click at [683, 665] on link "[DOMAIN_NAME]" at bounding box center [683, 665] width 68 height 8
